Goal: Task Accomplishment & Management: Manage account settings

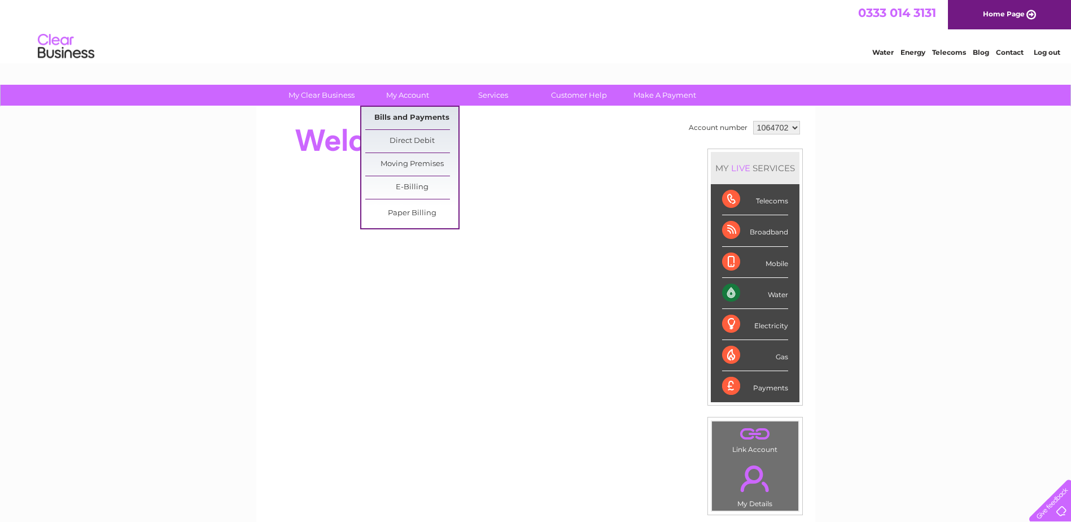
click at [402, 114] on link "Bills and Payments" at bounding box center [411, 118] width 93 height 23
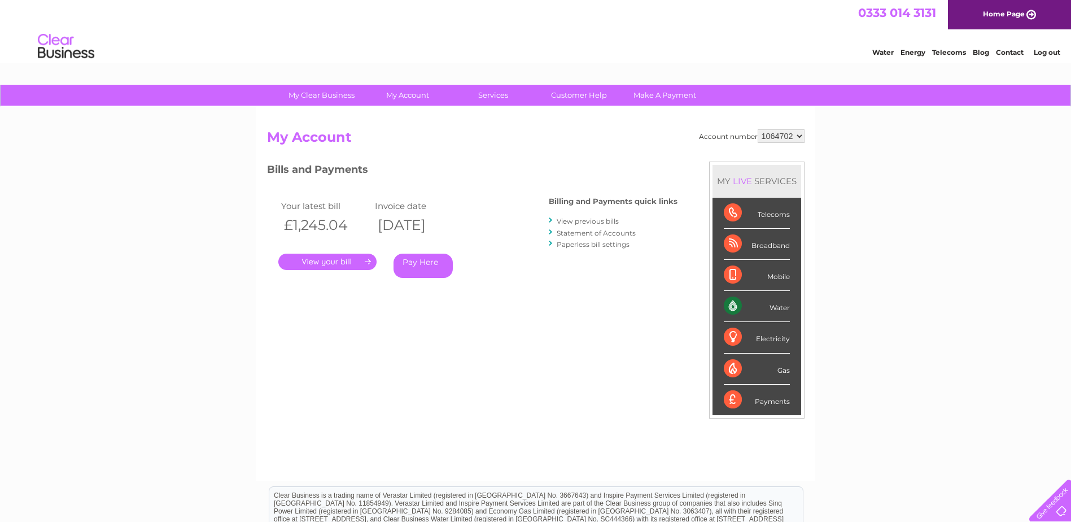
click at [347, 259] on link "." at bounding box center [327, 261] width 98 height 16
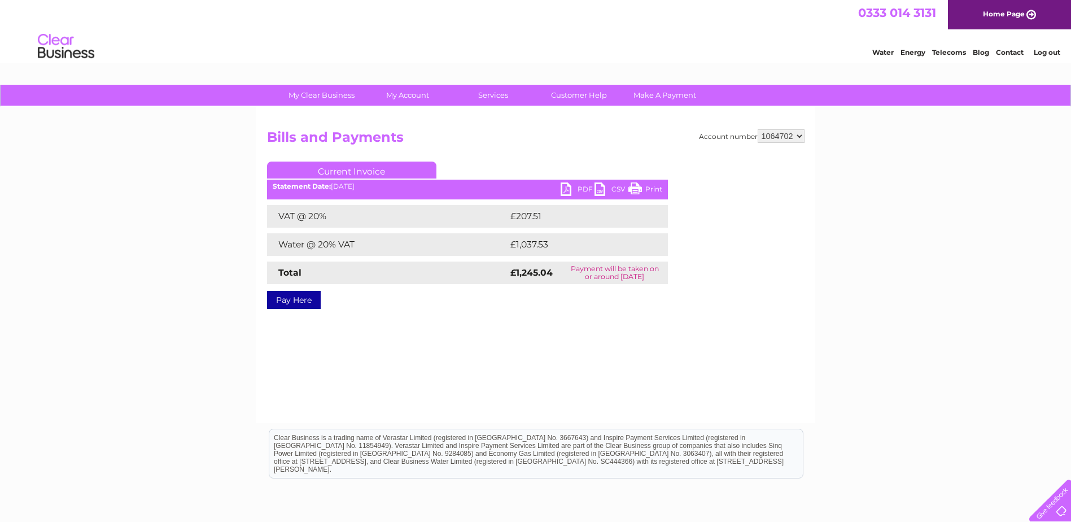
click at [566, 186] on link "PDF" at bounding box center [578, 190] width 34 height 16
click at [1047, 51] on link "Log out" at bounding box center [1047, 52] width 27 height 8
